Goal: Navigation & Orientation: Find specific page/section

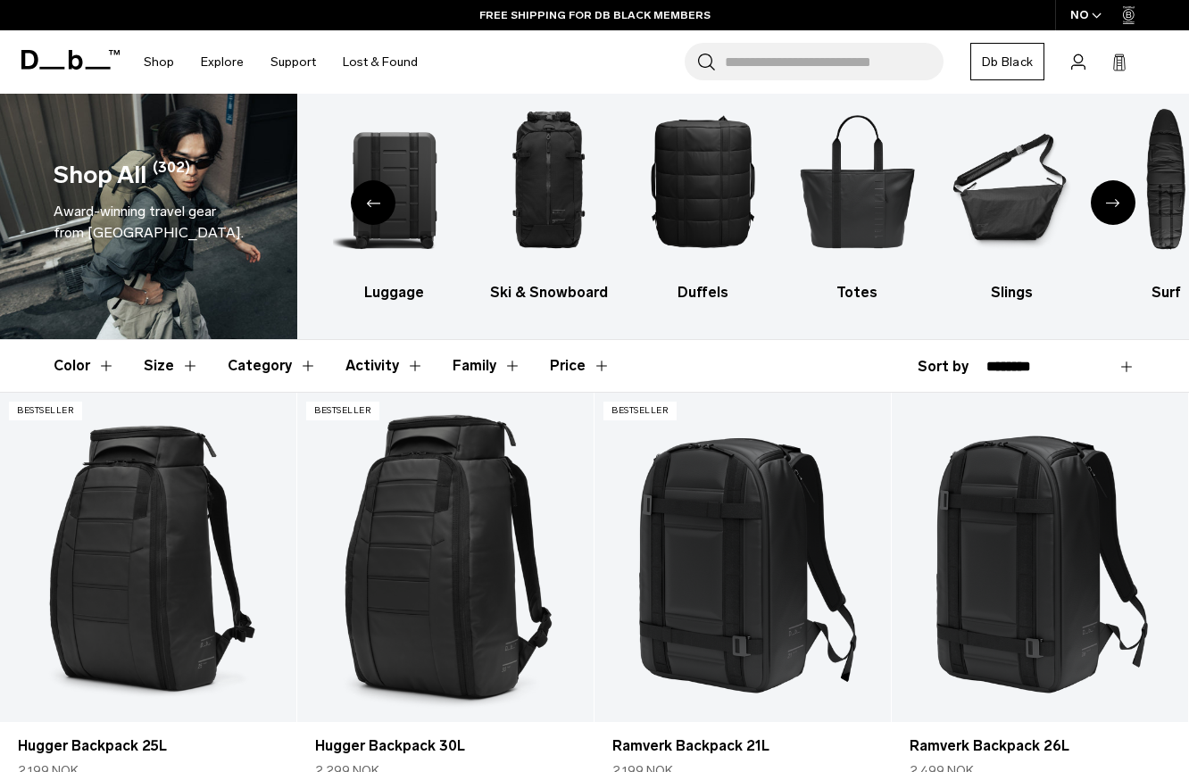
scroll to position [33, 0]
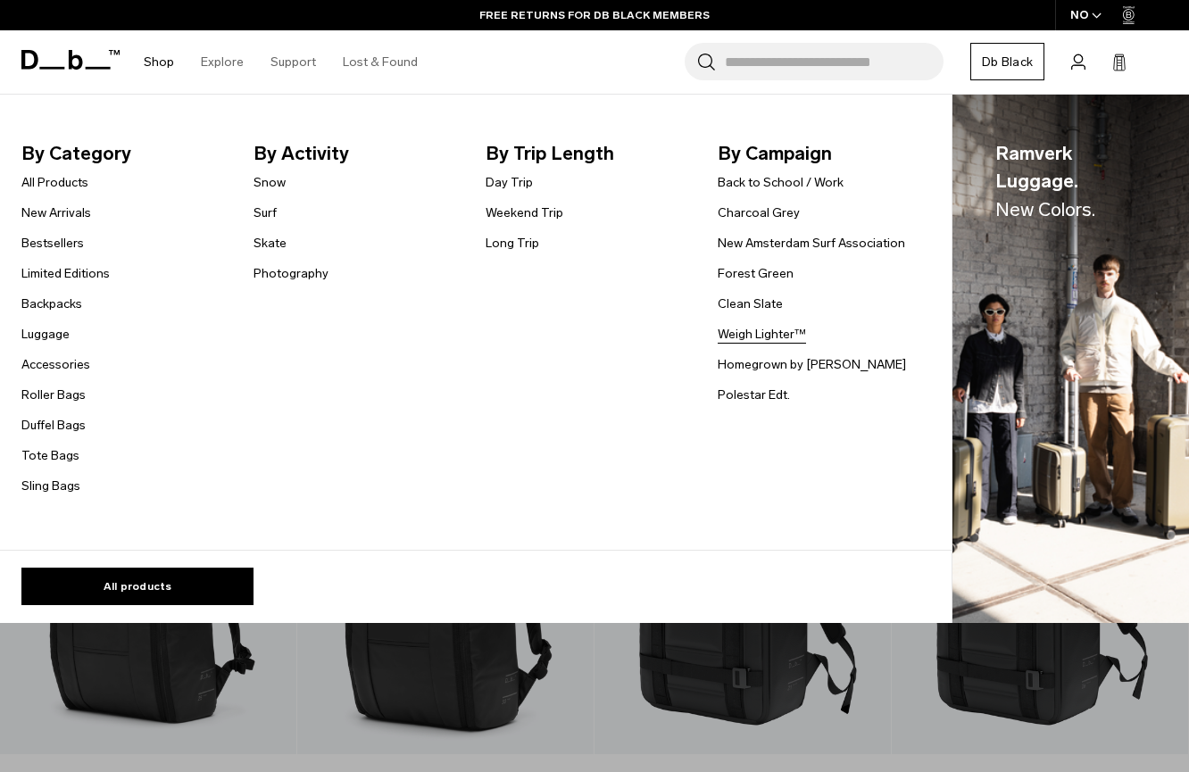
click at [756, 336] on link "Weigh Lighter™" at bounding box center [761, 334] width 88 height 19
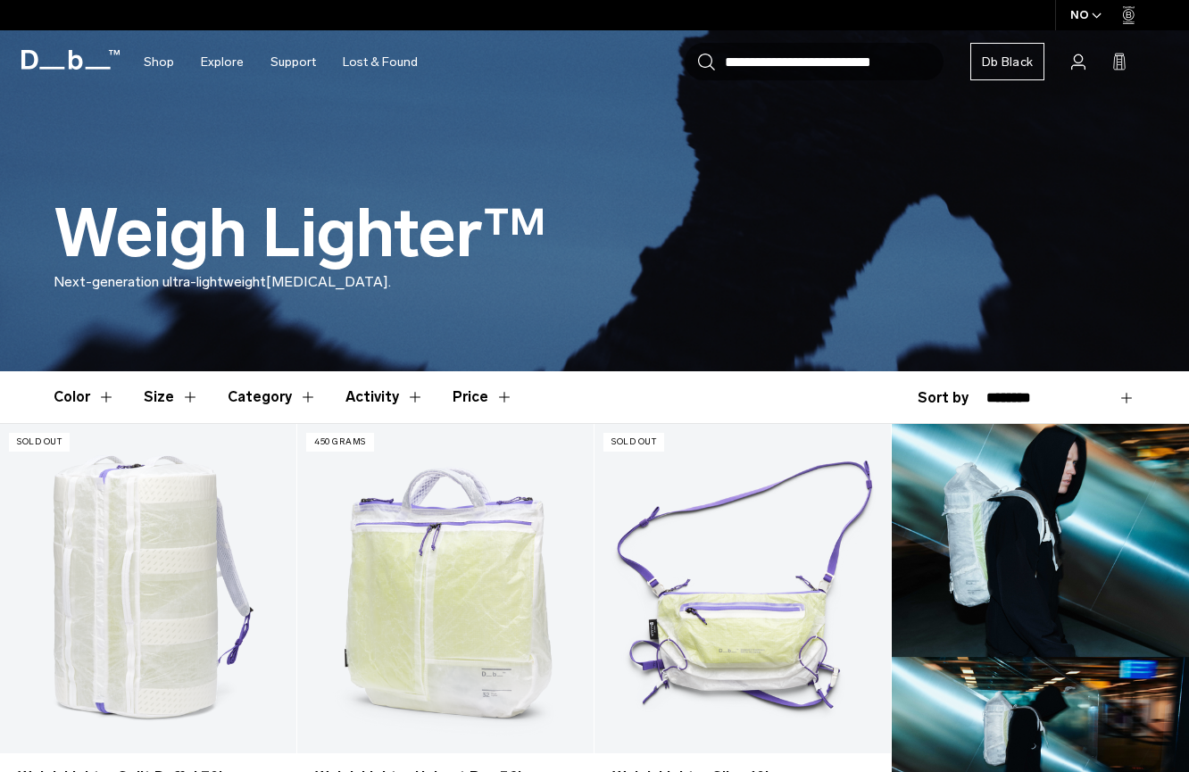
scroll to position [514, 0]
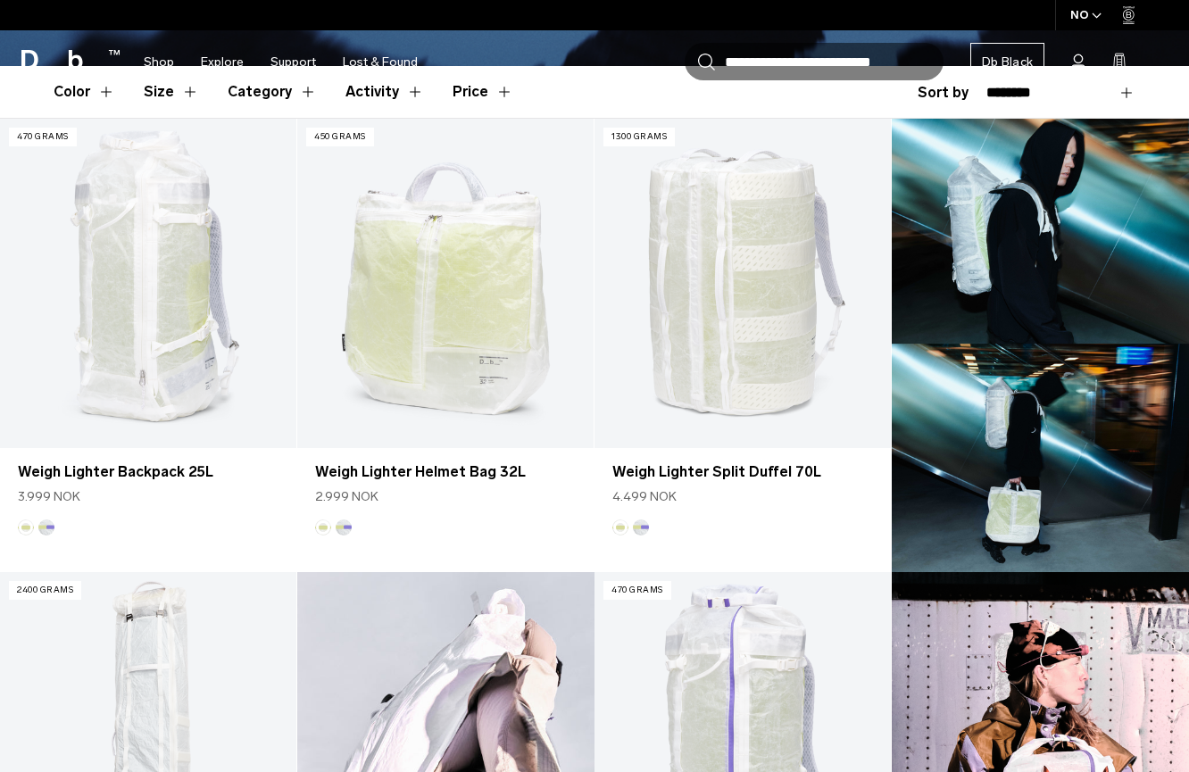
click at [1095, 21] on span "button" at bounding box center [1096, 15] width 10 height 13
